Goal: Task Accomplishment & Management: Use online tool/utility

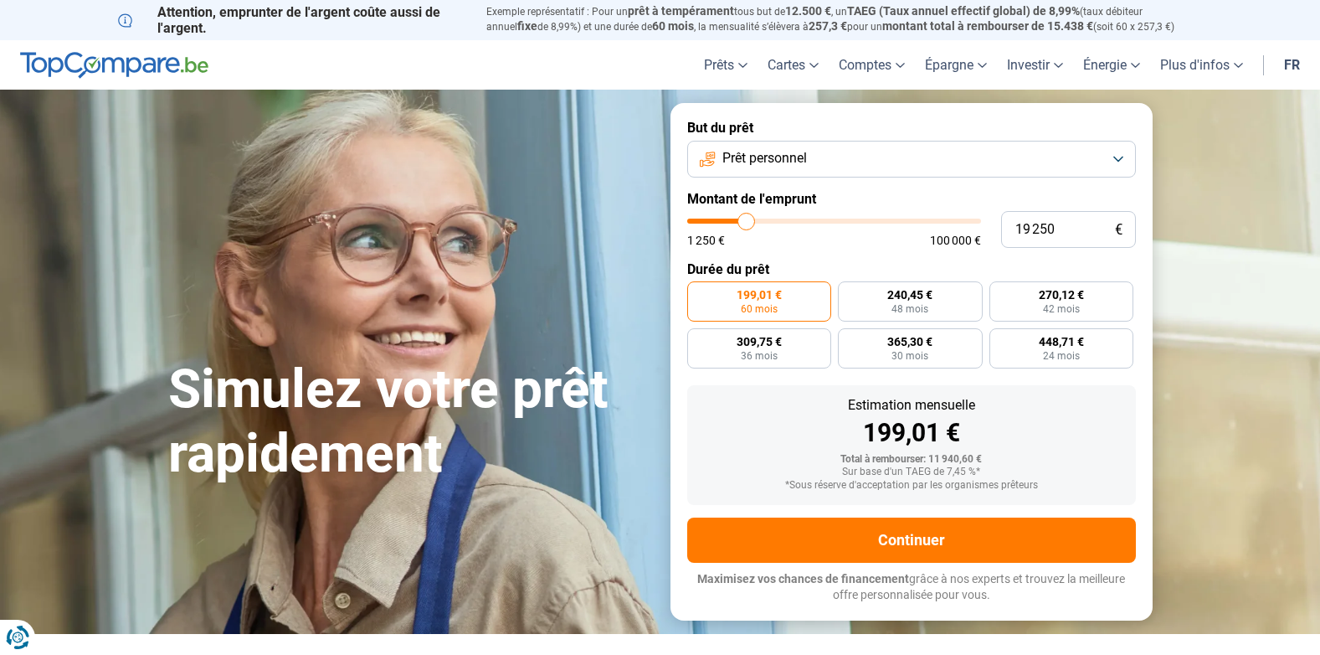
type input "19 000"
type input "19000"
type input "18 750"
type input "18750"
type input "18 500"
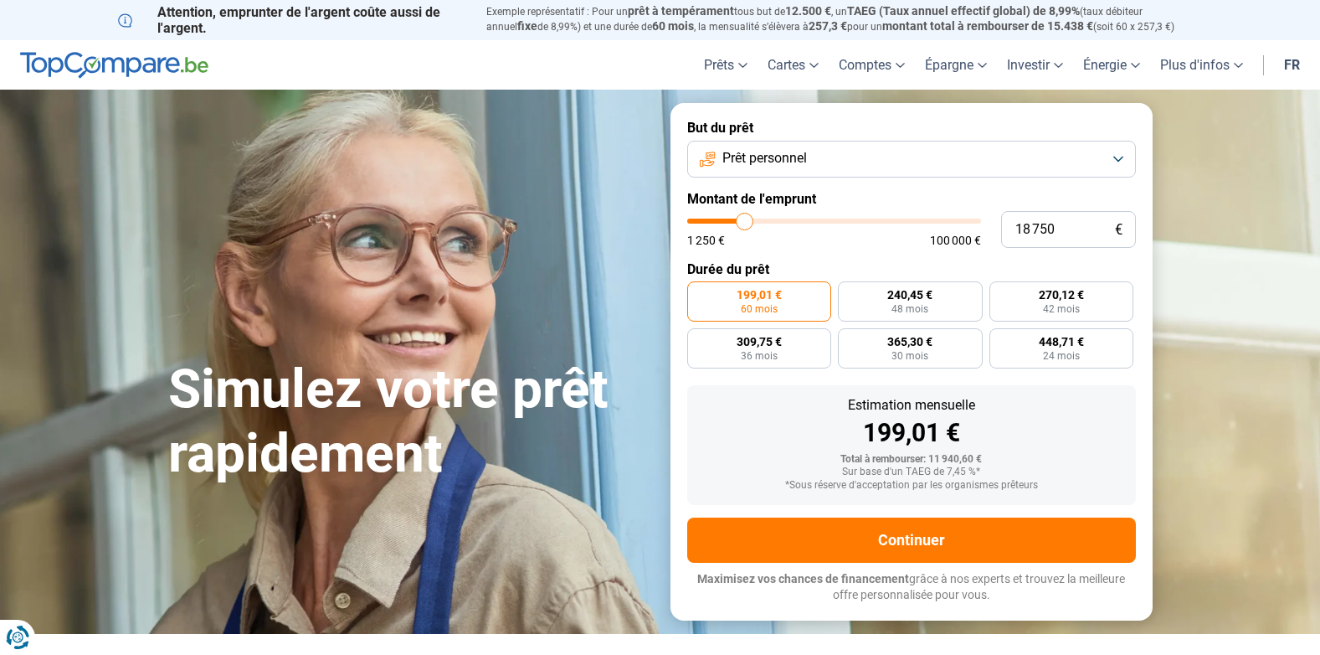
type input "18500"
type input "18 000"
type input "18000"
click at [743, 224] on input "range" at bounding box center [834, 220] width 294 height 5
radio input "false"
